Goal: Task Accomplishment & Management: Use online tool/utility

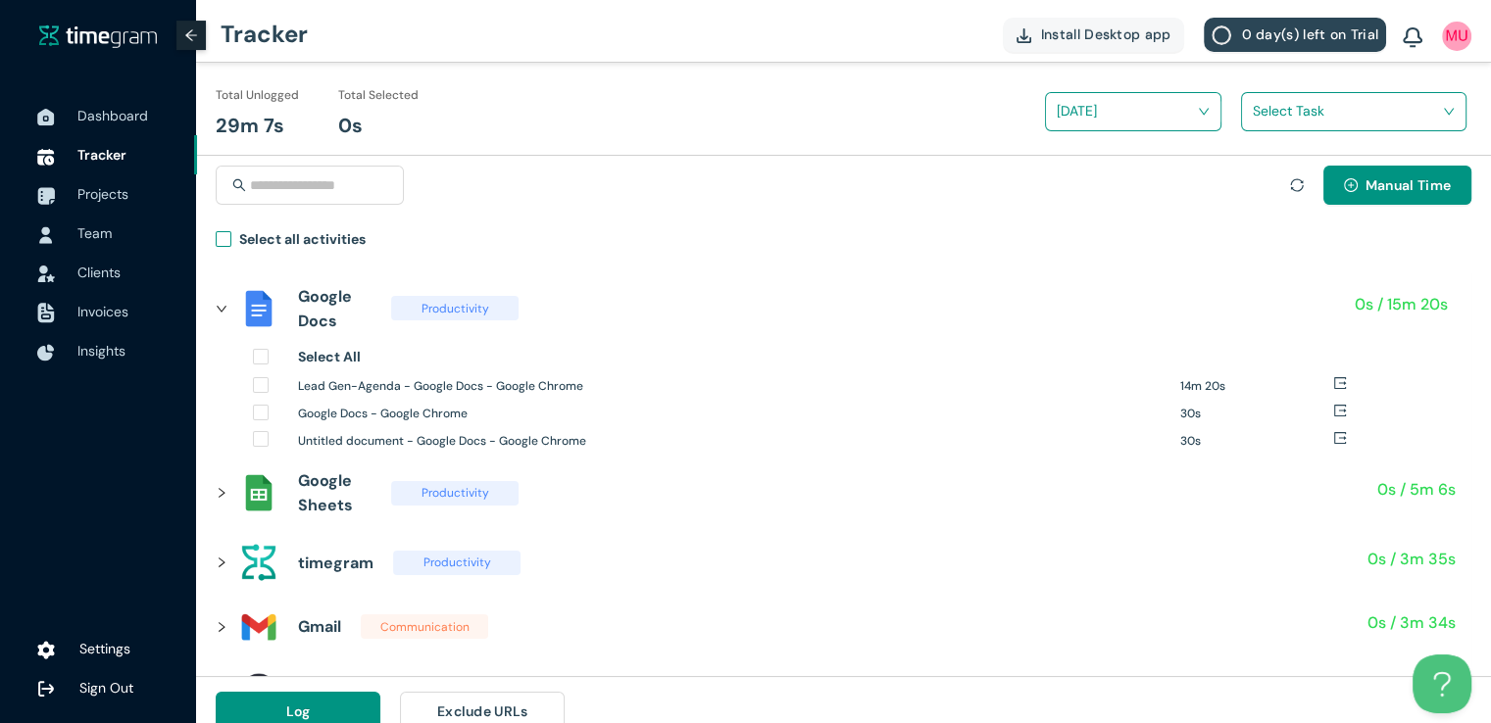
click at [223, 247] on label "Select all activities" at bounding box center [295, 242] width 158 height 28
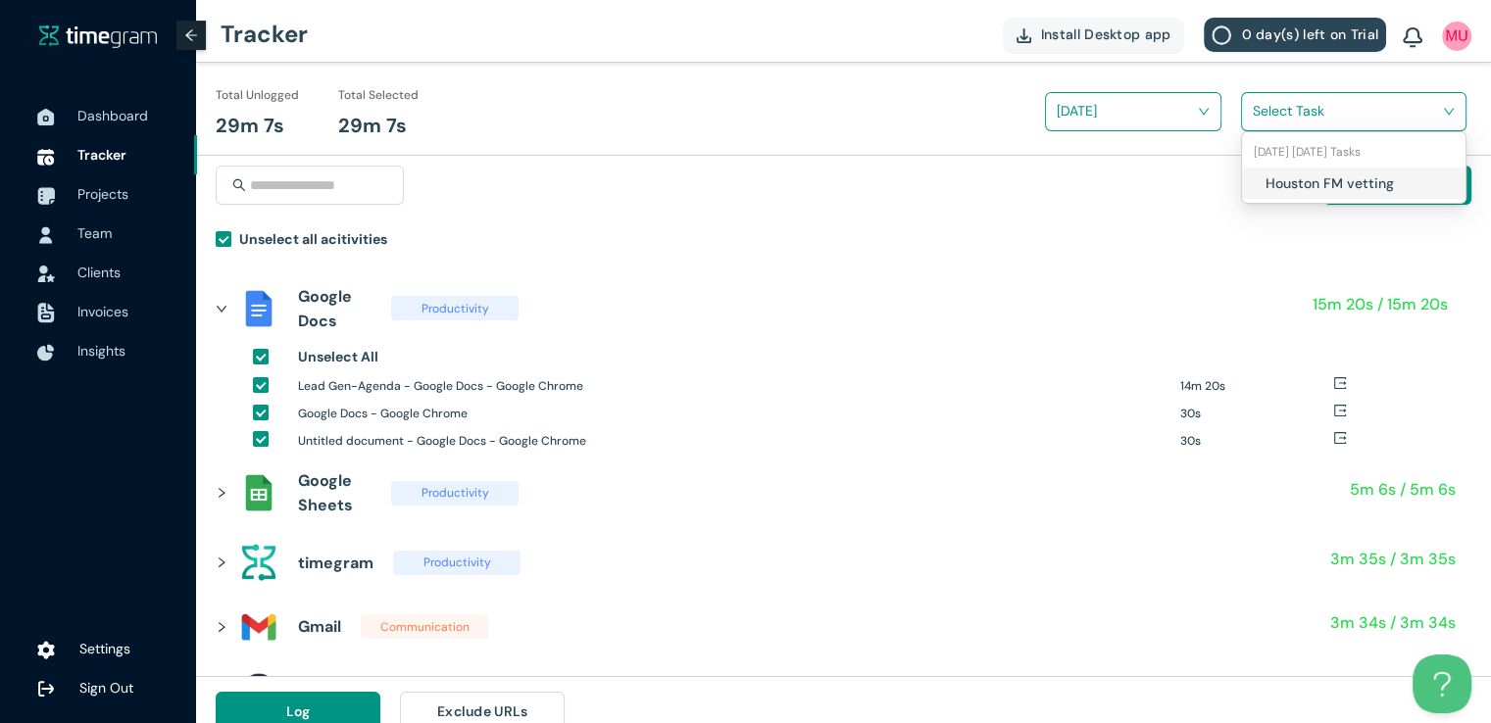
click at [1290, 111] on input "search" at bounding box center [1346, 110] width 188 height 29
click at [1265, 185] on h1 "Houston FM vetting" at bounding box center [1380, 183] width 230 height 22
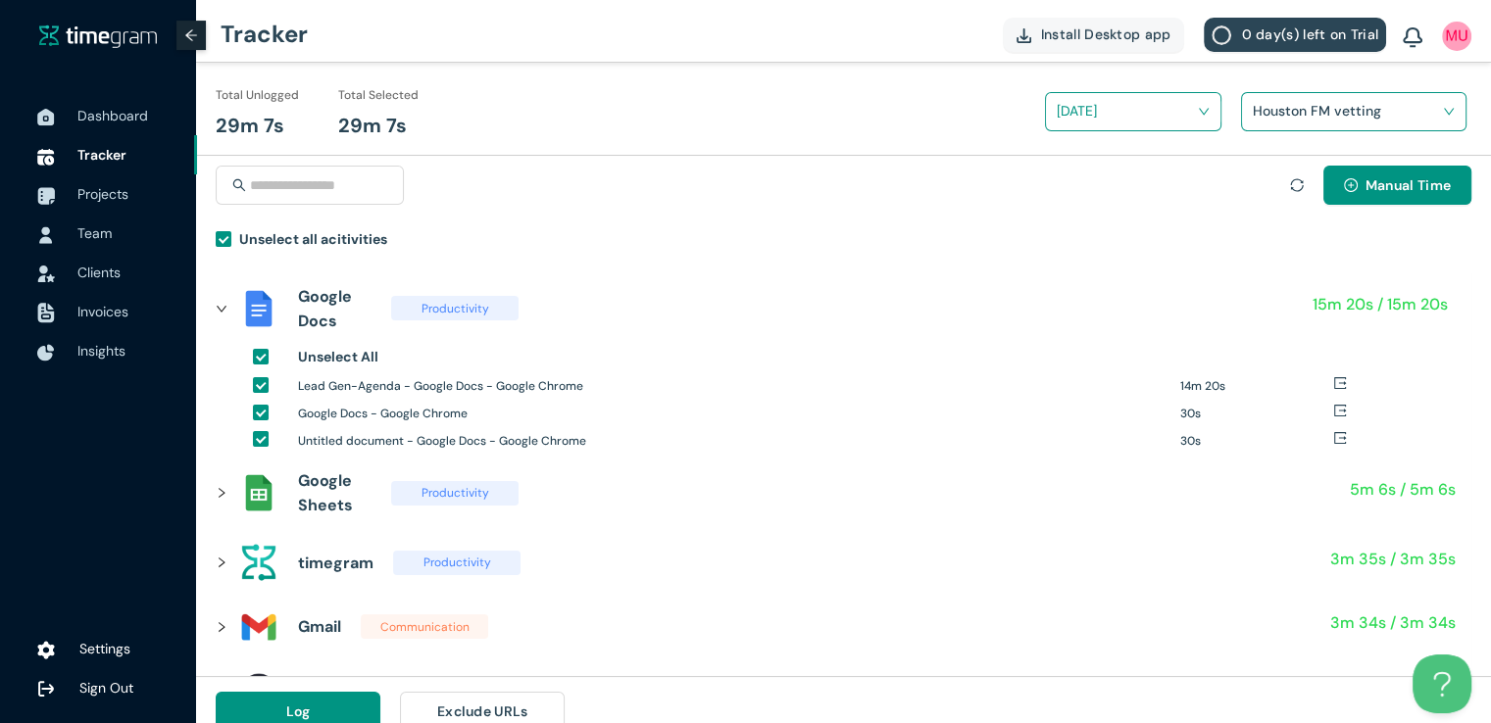
scroll to position [23, 0]
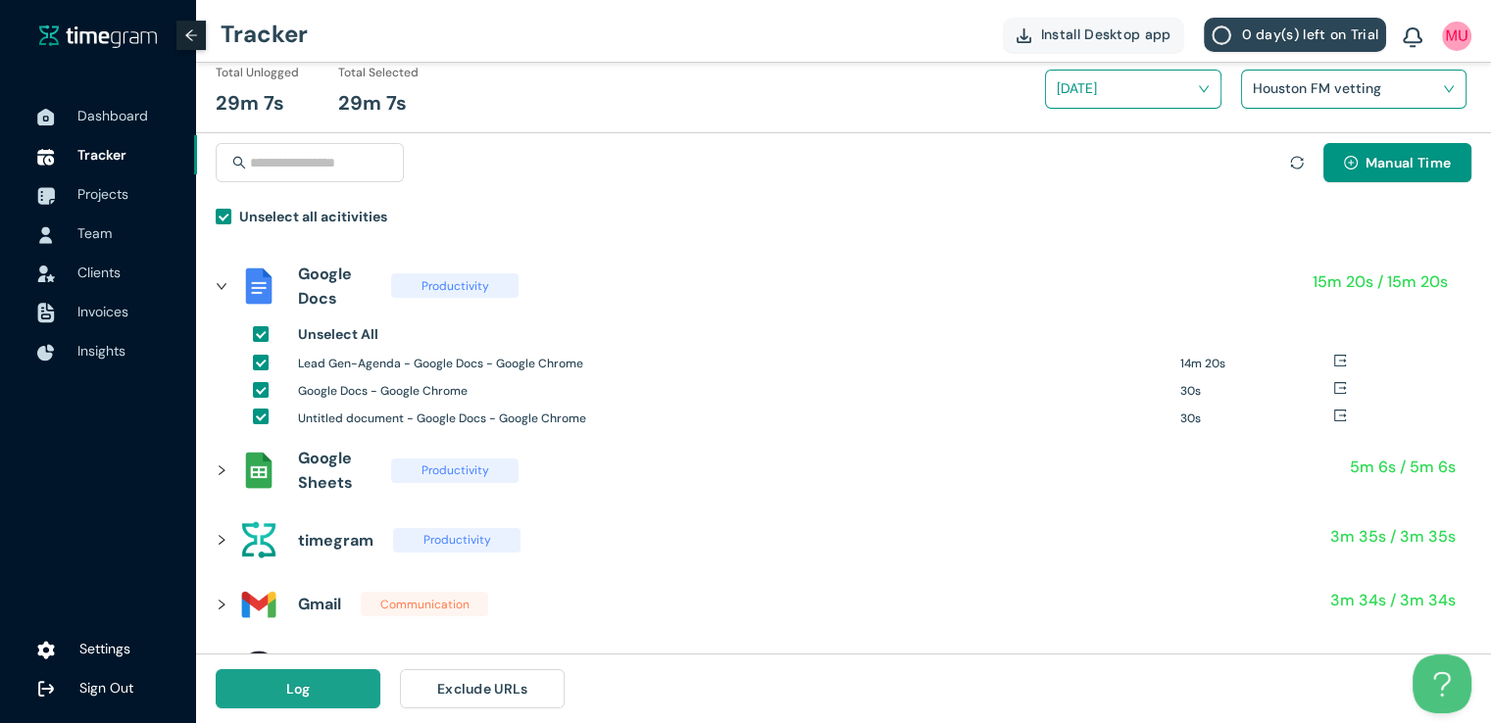
click at [290, 699] on button "Log" at bounding box center [298, 688] width 165 height 39
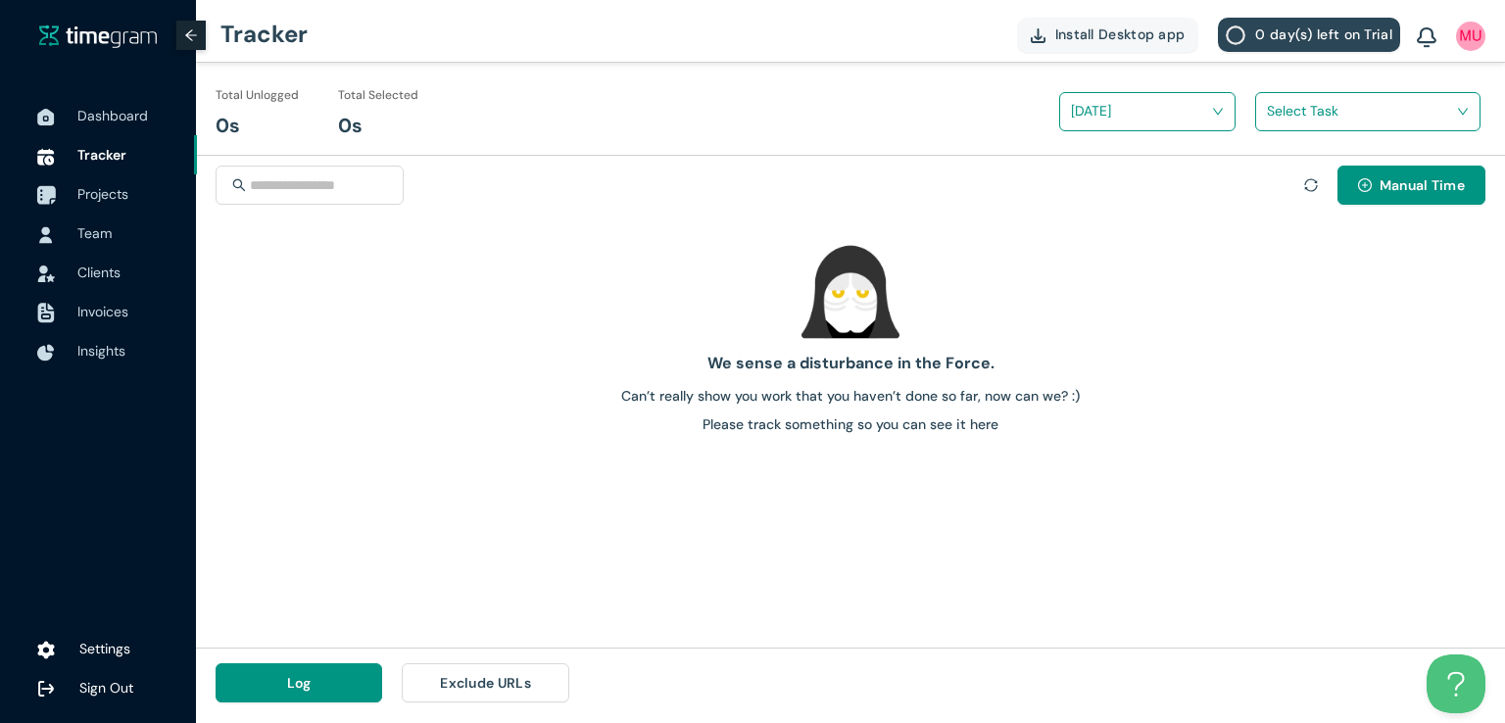
click at [113, 191] on span "Projects" at bounding box center [102, 194] width 51 height 18
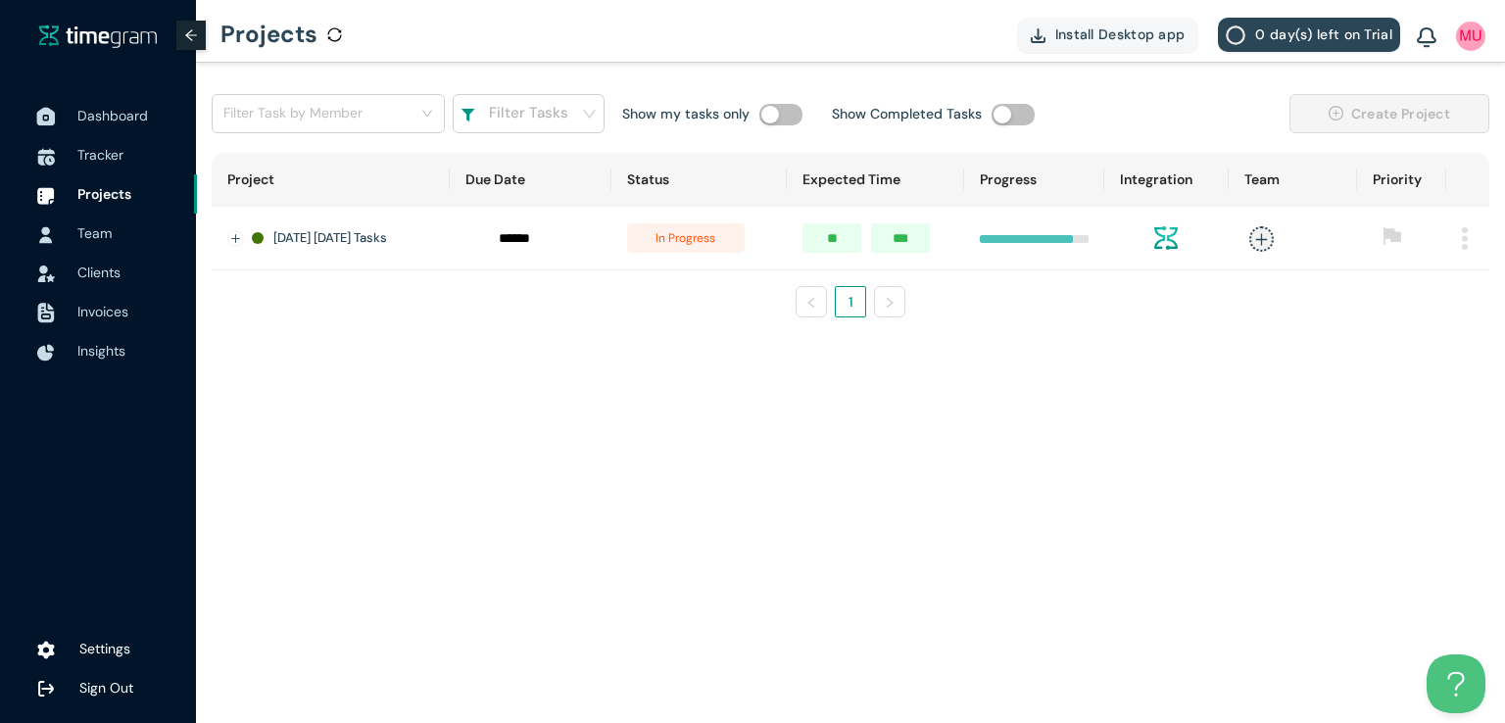
click at [103, 121] on span "Dashboard" at bounding box center [112, 116] width 71 height 18
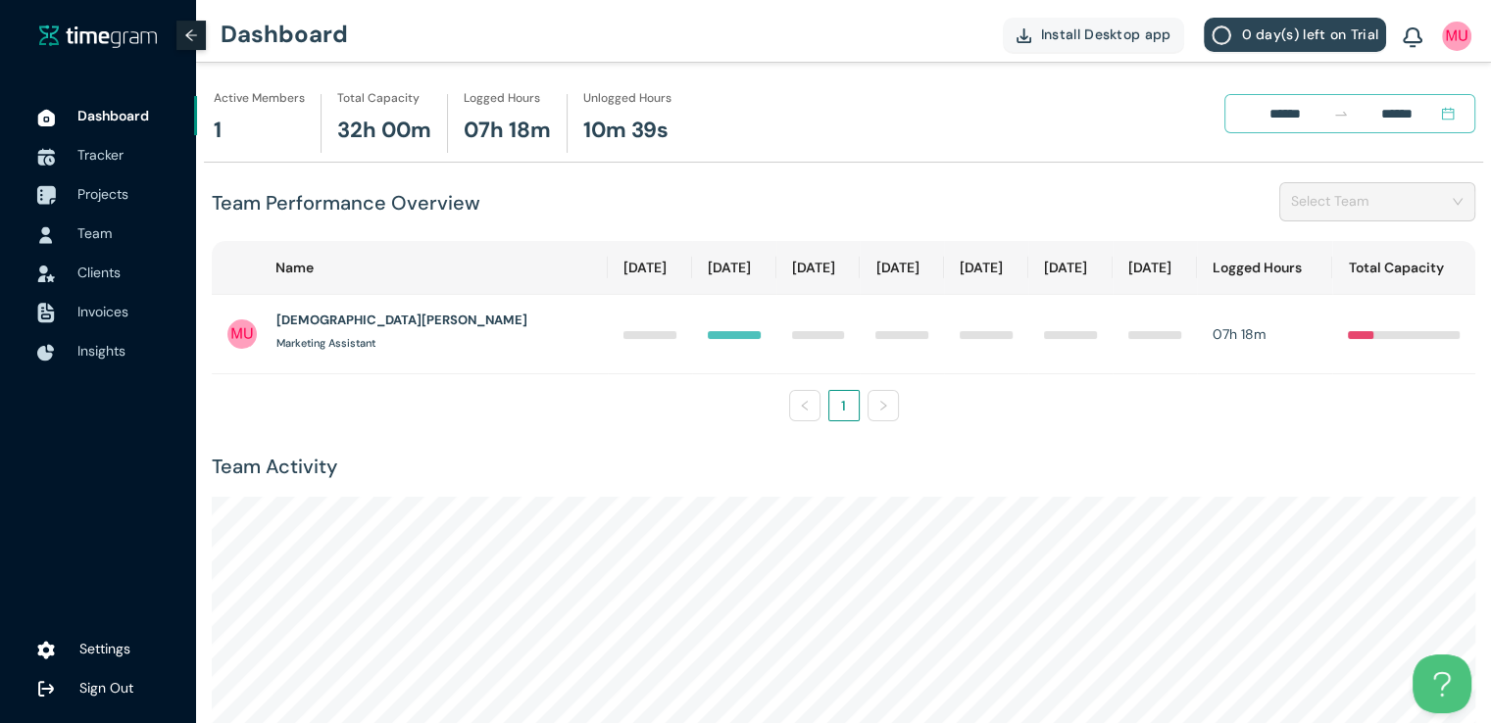
click at [99, 198] on span "Projects" at bounding box center [102, 194] width 51 height 18
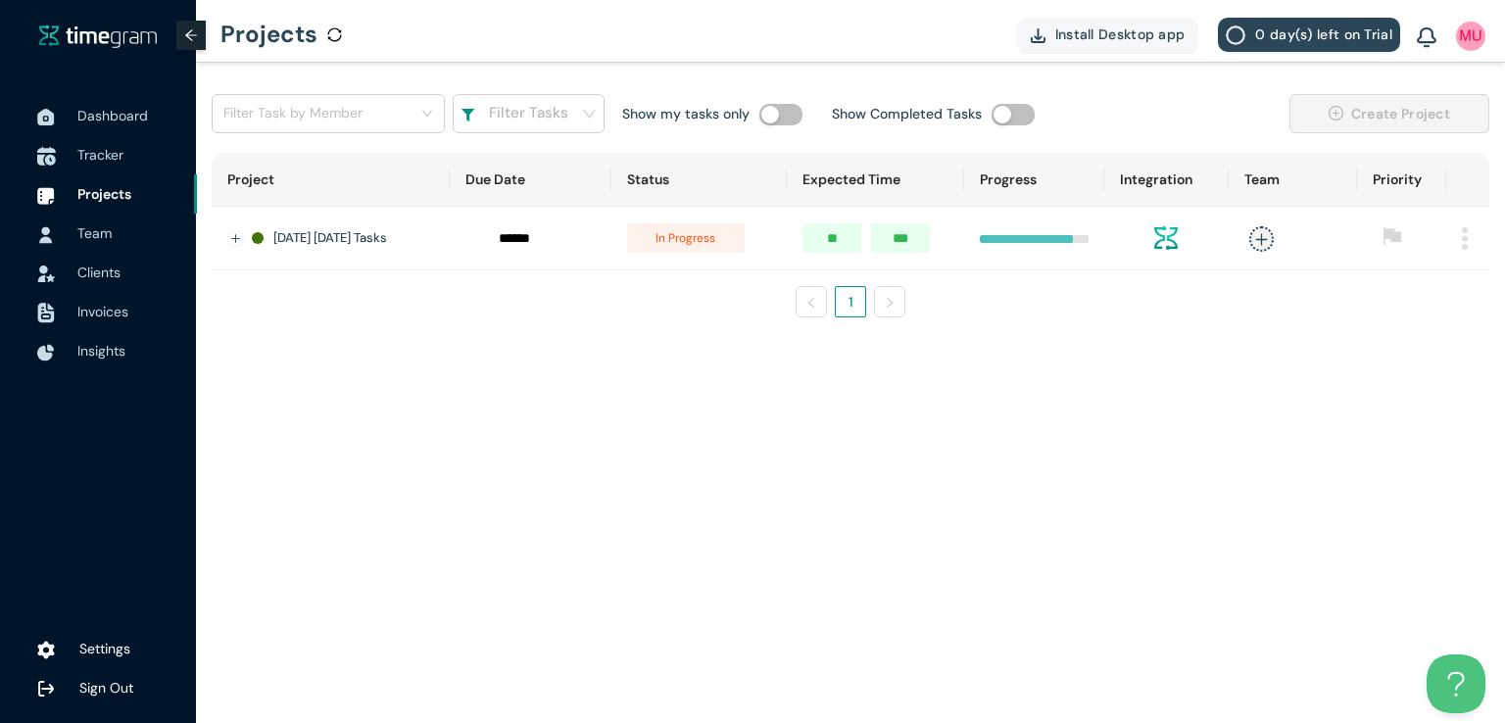
click at [91, 154] on span "Tracker" at bounding box center [100, 155] width 46 height 18
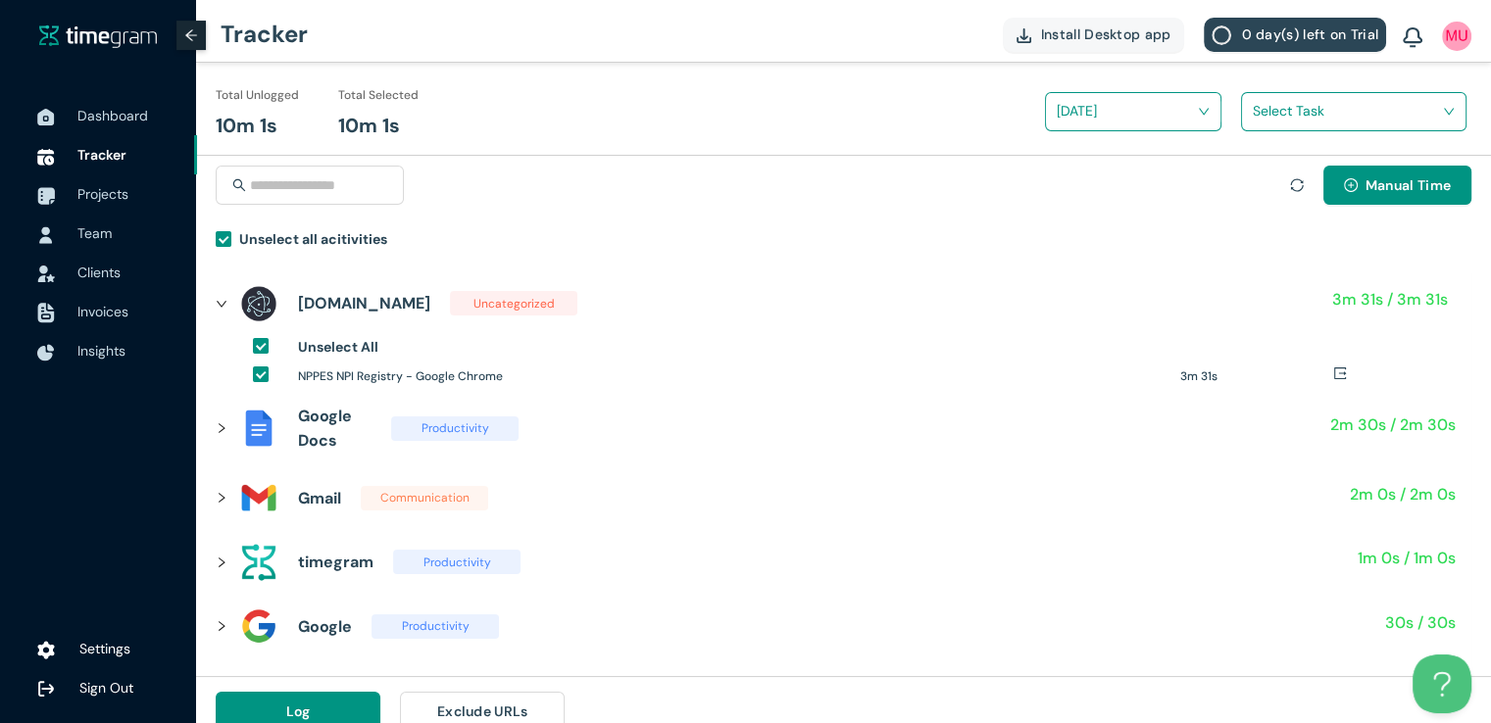
click at [1271, 107] on input "search" at bounding box center [1346, 110] width 188 height 29
click at [1268, 184] on h1 "Houston FM vetting" at bounding box center [1380, 183] width 230 height 22
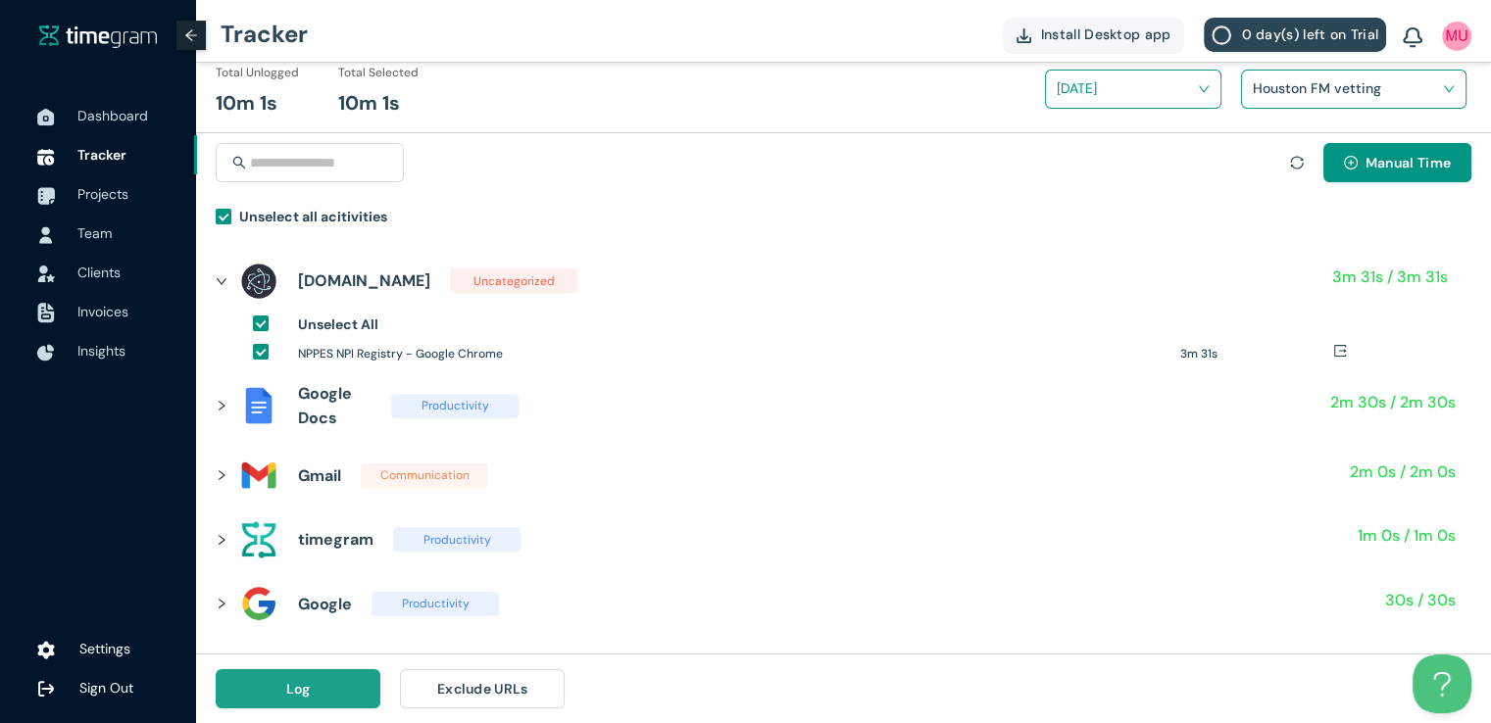
click at [327, 694] on button "Log" at bounding box center [298, 688] width 165 height 39
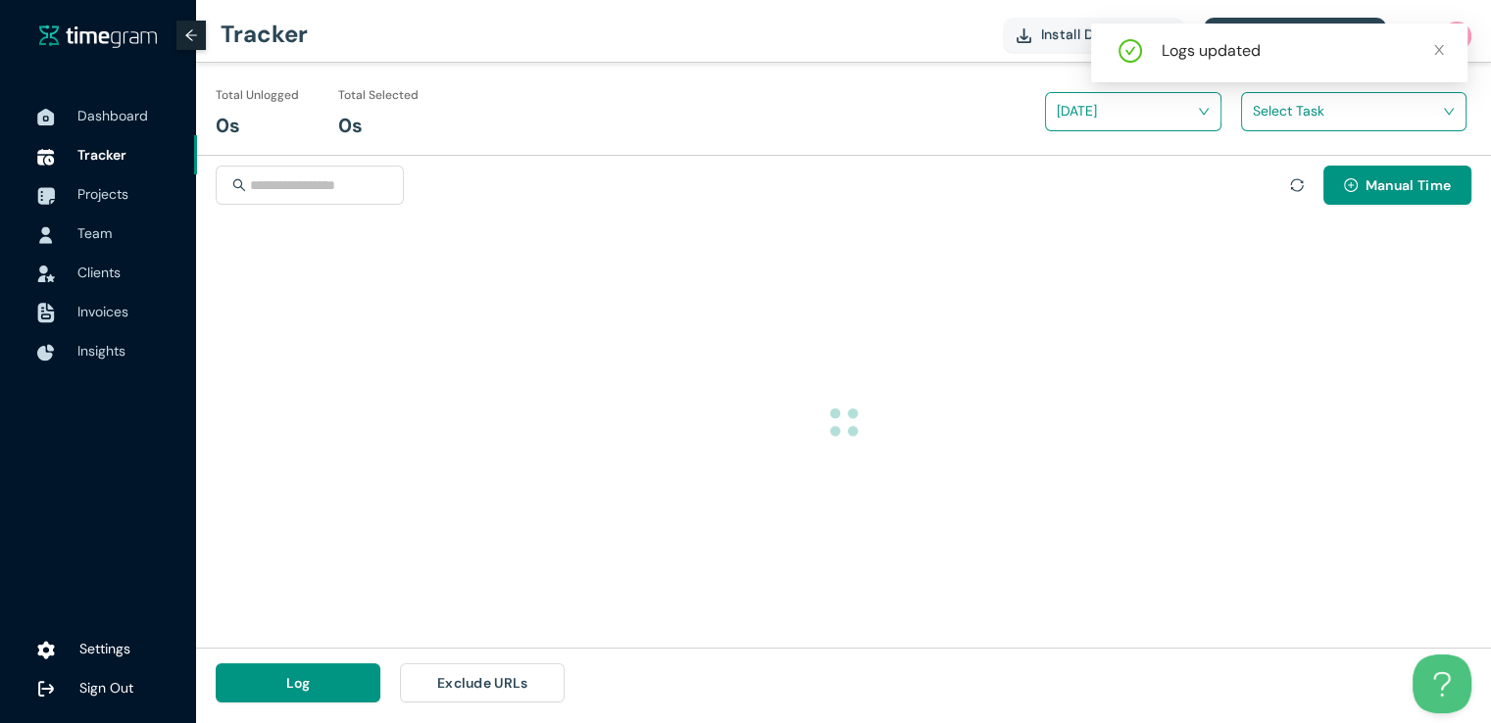
scroll to position [0, 0]
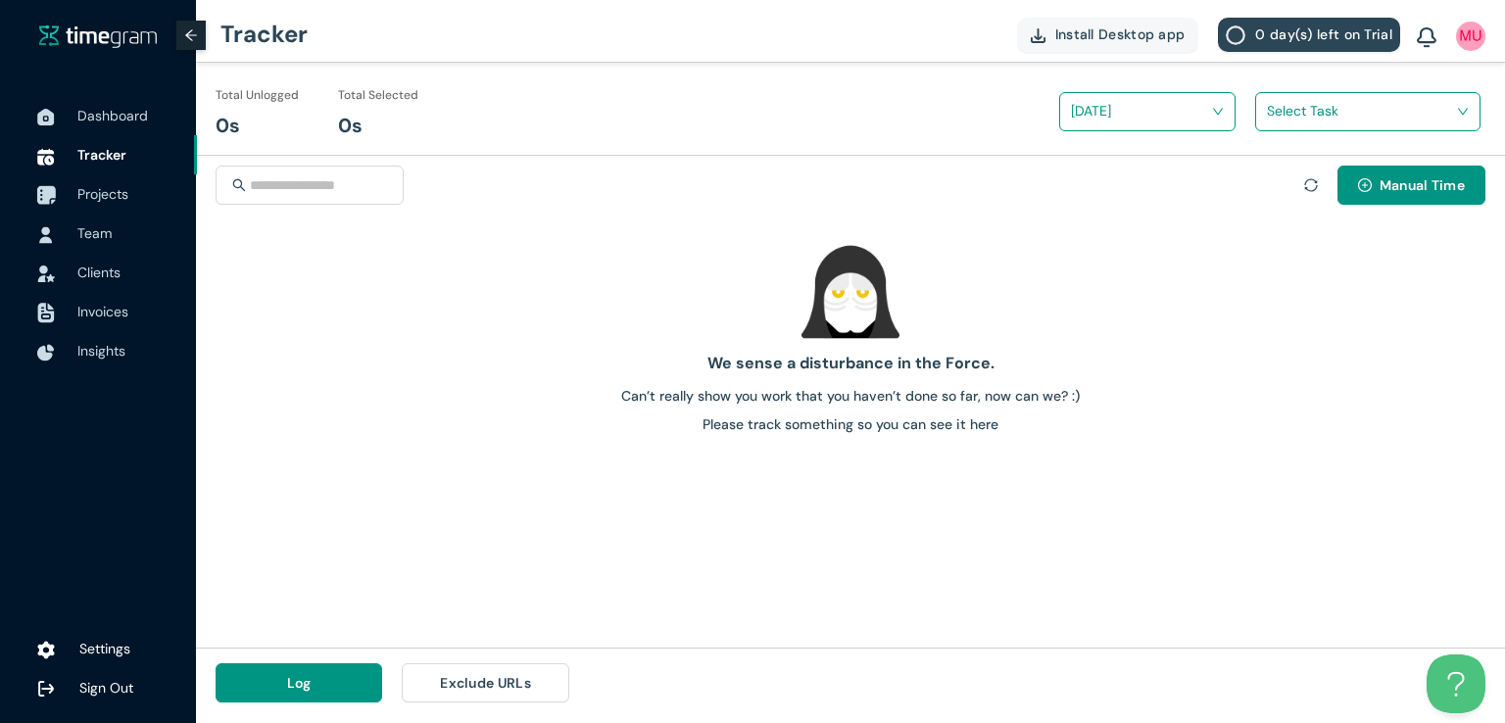
click at [86, 202] on span "Projects" at bounding box center [102, 194] width 51 height 18
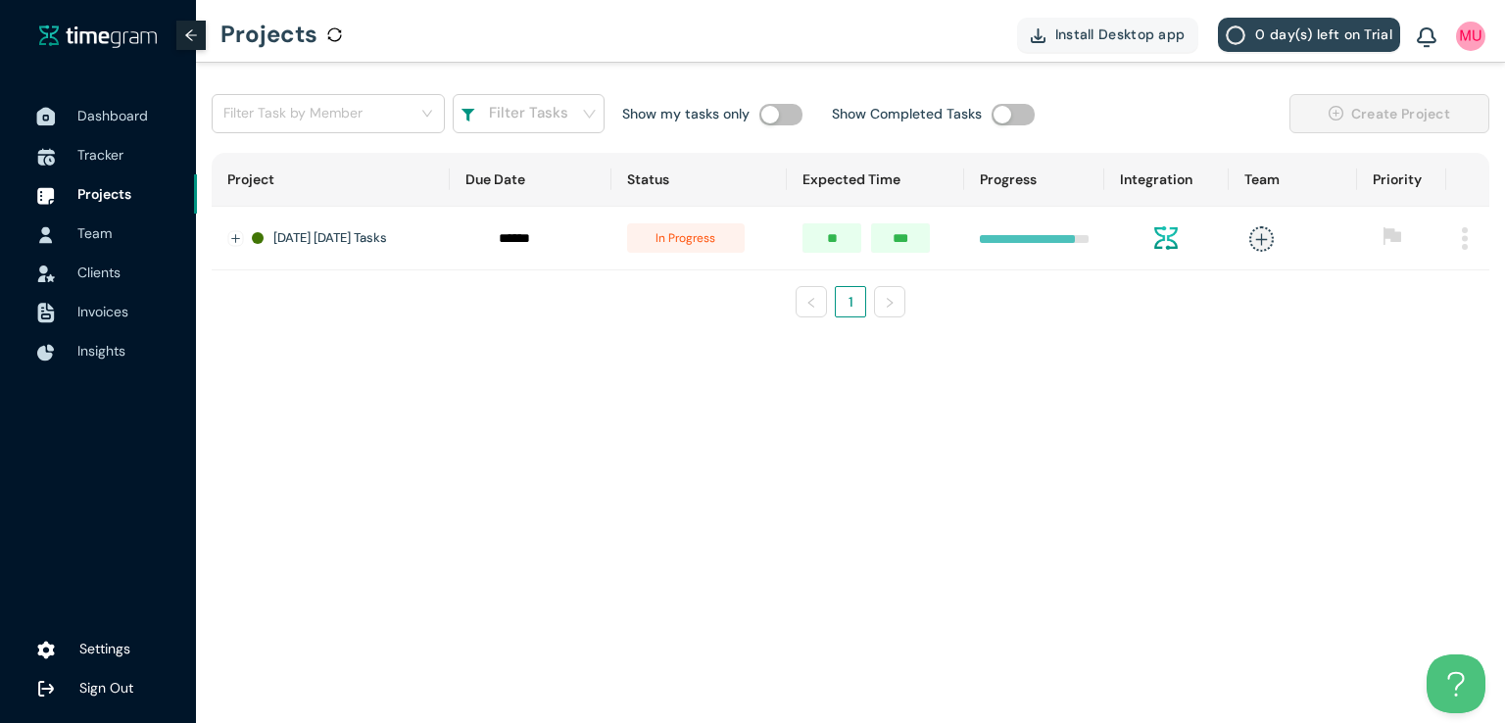
click at [121, 122] on span "Dashboard" at bounding box center [112, 116] width 71 height 18
